Goal: Navigation & Orientation: Find specific page/section

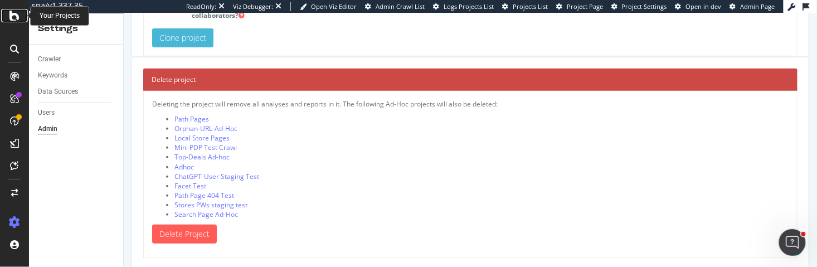
click at [15, 19] on icon at bounding box center [14, 15] width 10 height 13
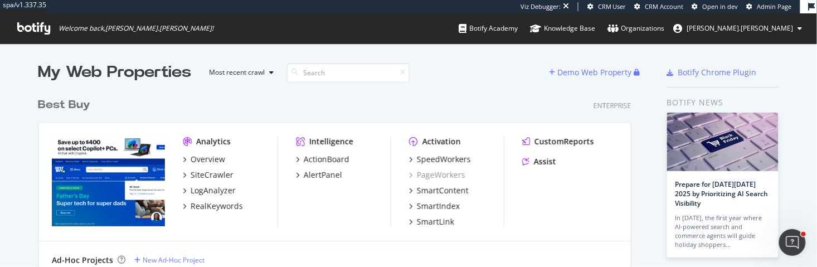
scroll to position [472, 602]
click at [766, 7] on span "Admin Page" at bounding box center [774, 6] width 35 height 8
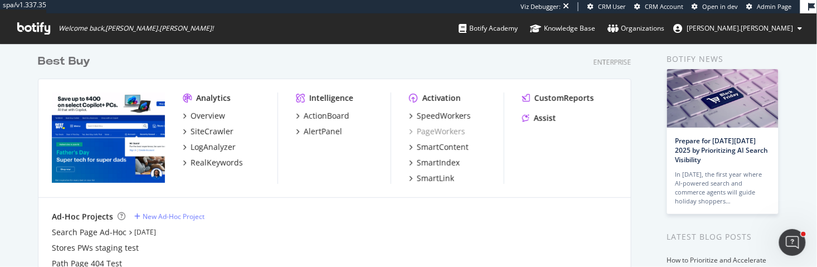
scroll to position [45, 0]
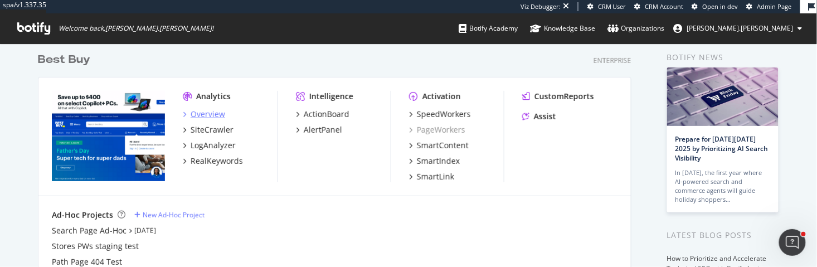
click at [213, 115] on div "Overview" at bounding box center [208, 114] width 35 height 11
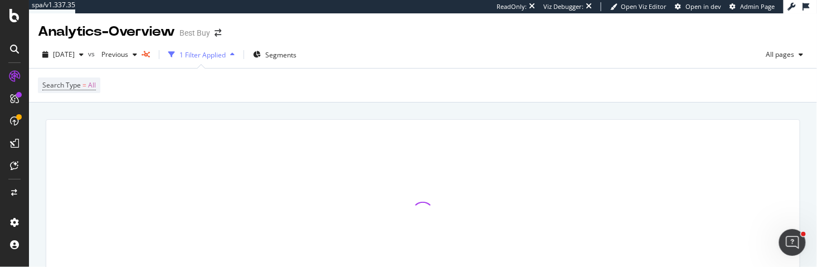
click at [755, 8] on span "Admin Page" at bounding box center [757, 6] width 35 height 8
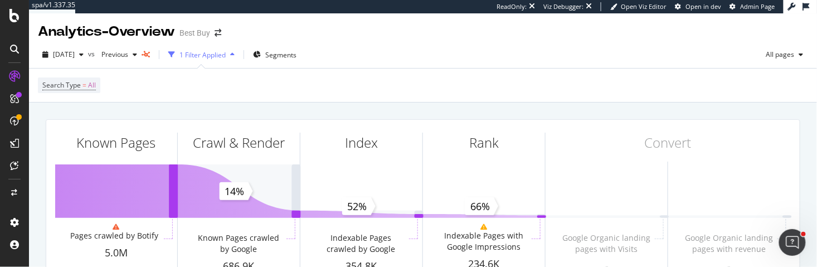
click at [756, 9] on span "Admin Page" at bounding box center [757, 6] width 35 height 8
click at [752, 7] on span "Admin Page" at bounding box center [757, 6] width 35 height 8
